Goal: Find specific page/section: Find specific page/section

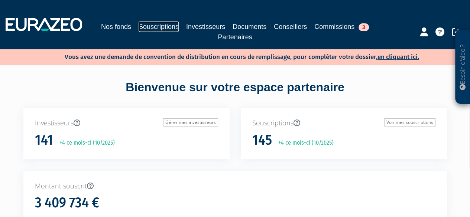
click at [174, 29] on link "Souscriptions" at bounding box center [159, 27] width 40 height 10
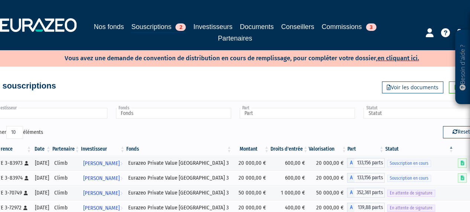
click at [46, 108] on input "text" at bounding box center [49, 113] width 115 height 11
type input "hoppe"
